Goal: Task Accomplishment & Management: Use online tool/utility

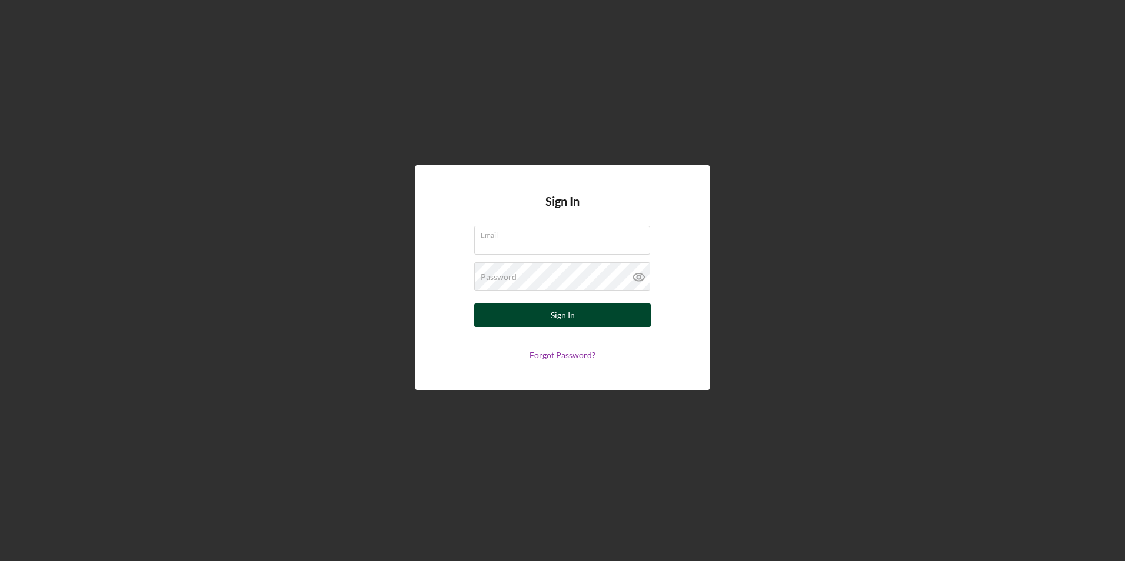
type input "[PERSON_NAME][EMAIL_ADDRESS][DOMAIN_NAME]"
click at [534, 315] on button "Sign In" at bounding box center [562, 316] width 177 height 24
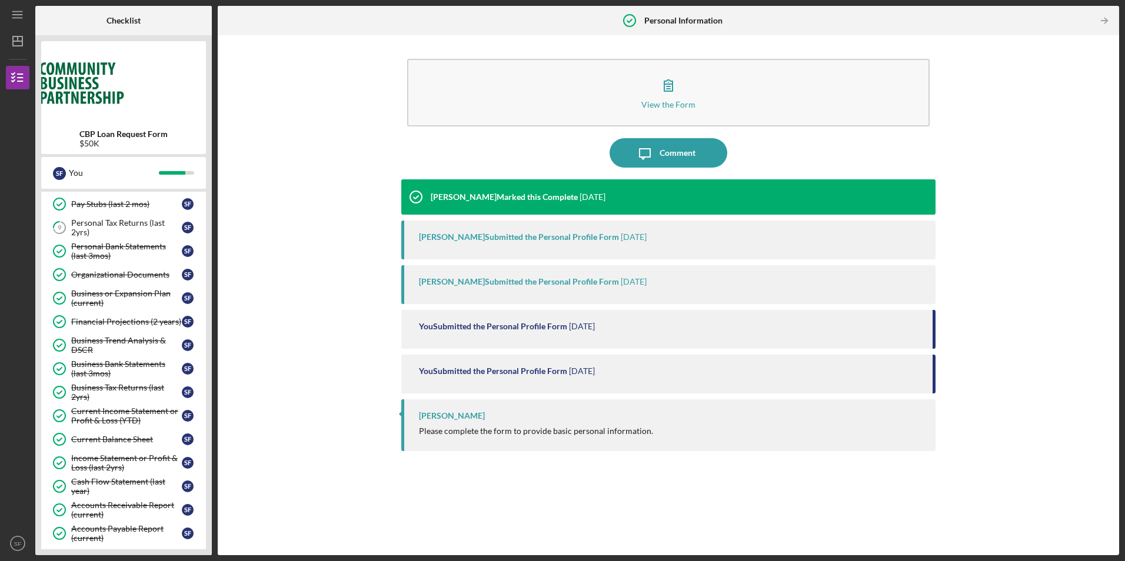
scroll to position [226, 0]
